Goal: Information Seeking & Learning: Learn about a topic

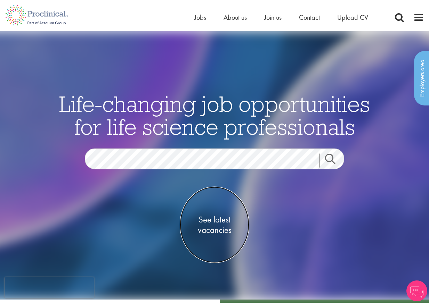
click at [212, 217] on span "See latest vacancies" at bounding box center [215, 225] width 70 height 21
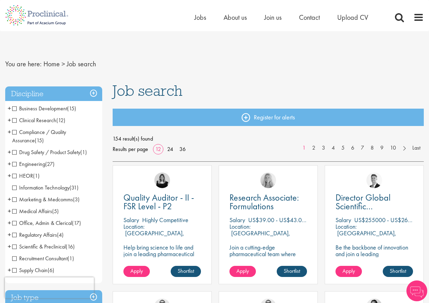
click at [14, 152] on span "Drug Safety / Product Safety" at bounding box center [46, 152] width 68 height 7
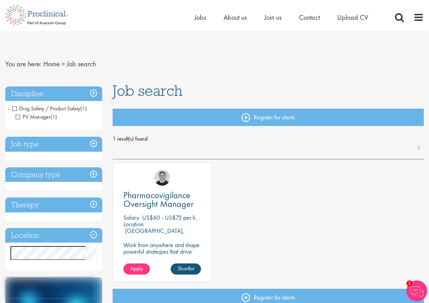
click at [13, 108] on span "Drug Safety / Product Safety" at bounding box center [46, 108] width 68 height 7
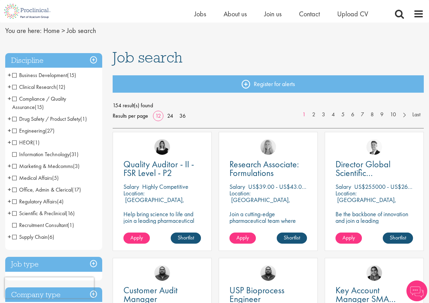
scroll to position [70, 0]
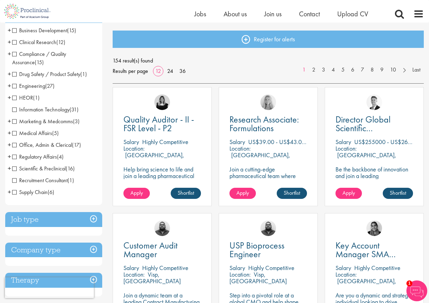
click at [16, 142] on span "Office, Admin & Clerical" at bounding box center [42, 144] width 60 height 7
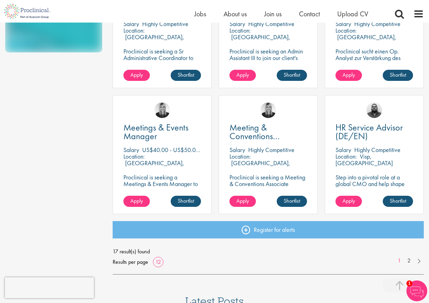
scroll to position [487, 0]
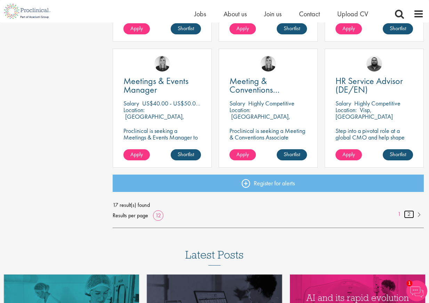
drag, startPoint x: 408, startPoint y: 214, endPoint x: 383, endPoint y: 216, distance: 24.7
click at [407, 214] on link "2" at bounding box center [409, 215] width 10 height 8
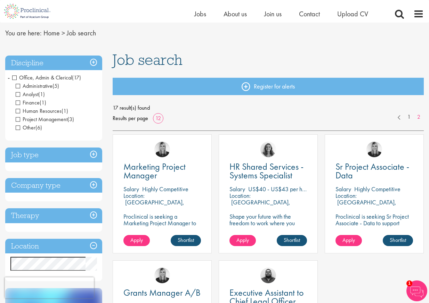
scroll to position [35, 0]
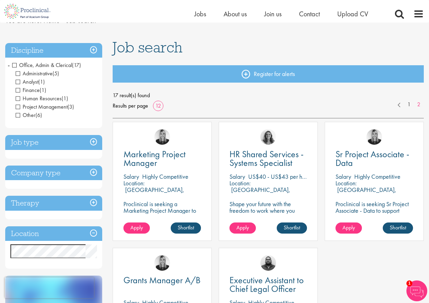
click at [13, 64] on span "Office, Admin & Clerical" at bounding box center [42, 65] width 60 height 7
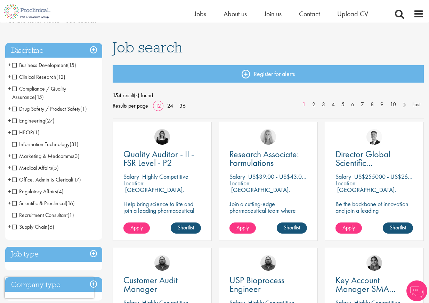
click at [14, 168] on span "Medical Affairs" at bounding box center [32, 167] width 40 height 7
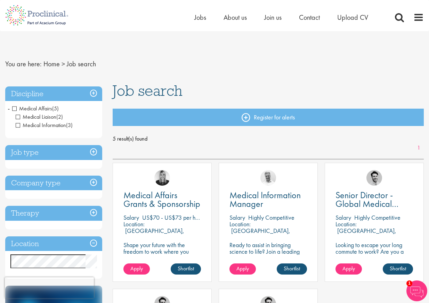
click at [14, 108] on span "Medical Affairs" at bounding box center [32, 108] width 40 height 7
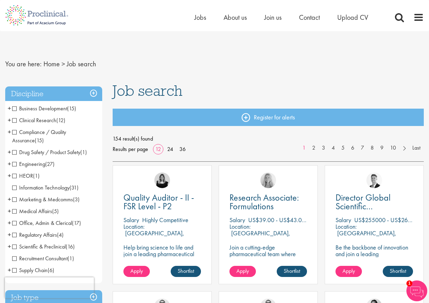
click at [13, 131] on span "Compliance / Quality Assurance" at bounding box center [39, 137] width 54 height 16
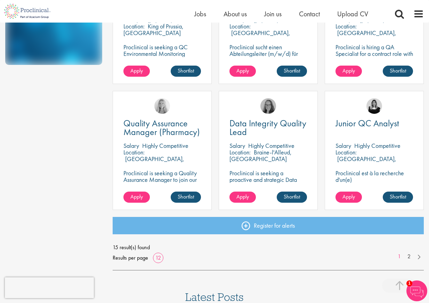
scroll to position [452, 0]
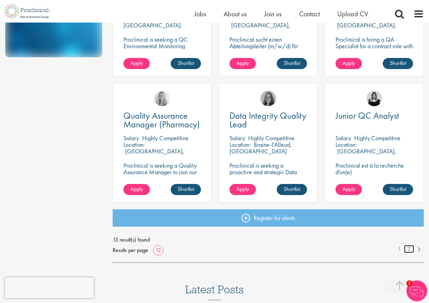
click at [408, 248] on link "2" at bounding box center [409, 249] width 10 height 8
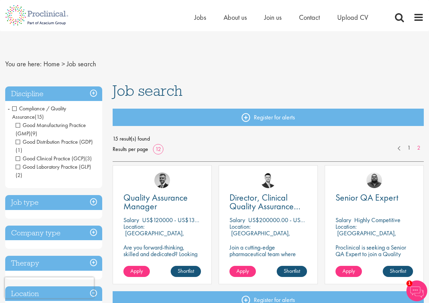
click at [15, 107] on span "Compliance / Quality Assurance" at bounding box center [39, 113] width 54 height 16
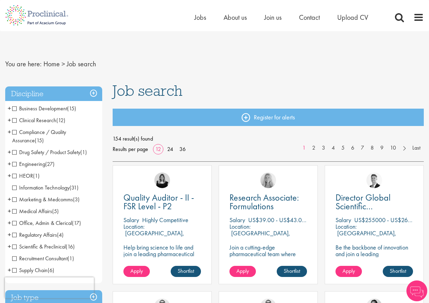
click at [13, 120] on span "Clinical Research" at bounding box center [34, 120] width 44 height 7
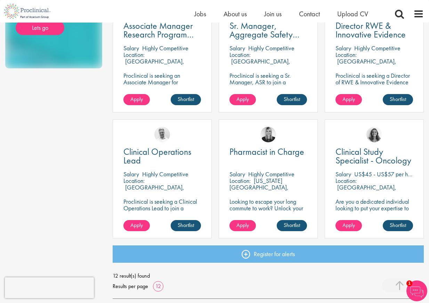
scroll to position [417, 0]
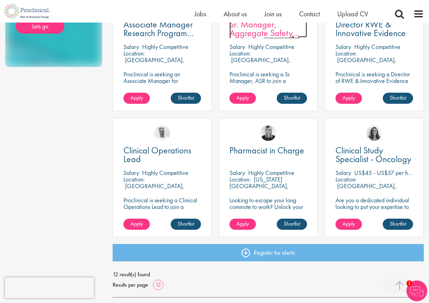
click at [270, 34] on span "Sr. Manager, Aggregate Safety Reporting" at bounding box center [264, 32] width 70 height 29
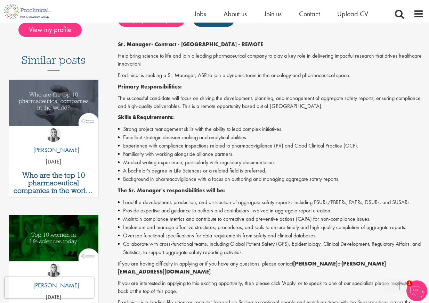
scroll to position [174, 0]
